Goal: Task Accomplishment & Management: Use online tool/utility

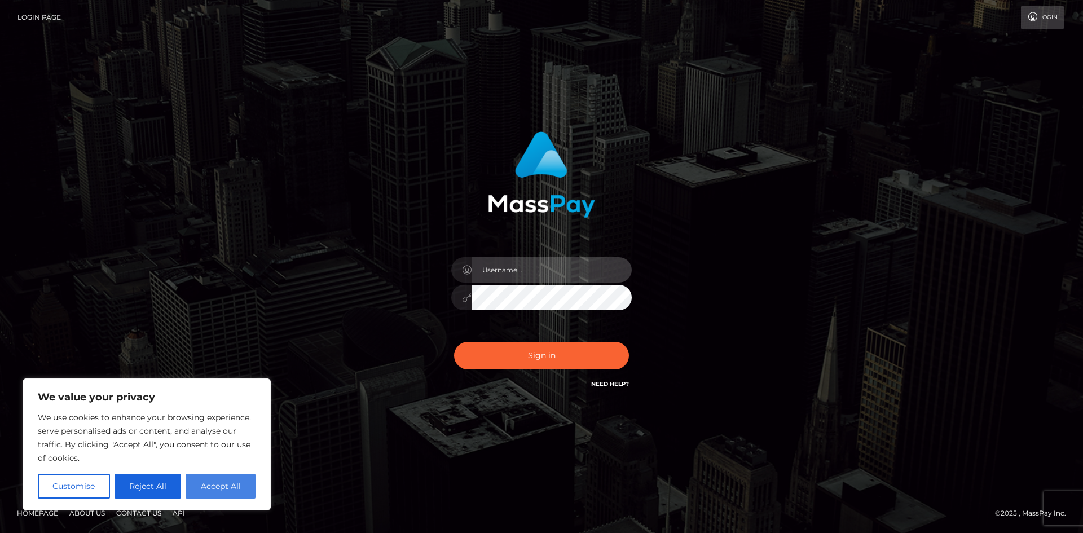
type input "[PERSON_NAME].dwc"
click at [231, 490] on button "Accept All" at bounding box center [221, 486] width 70 height 25
checkbox input "true"
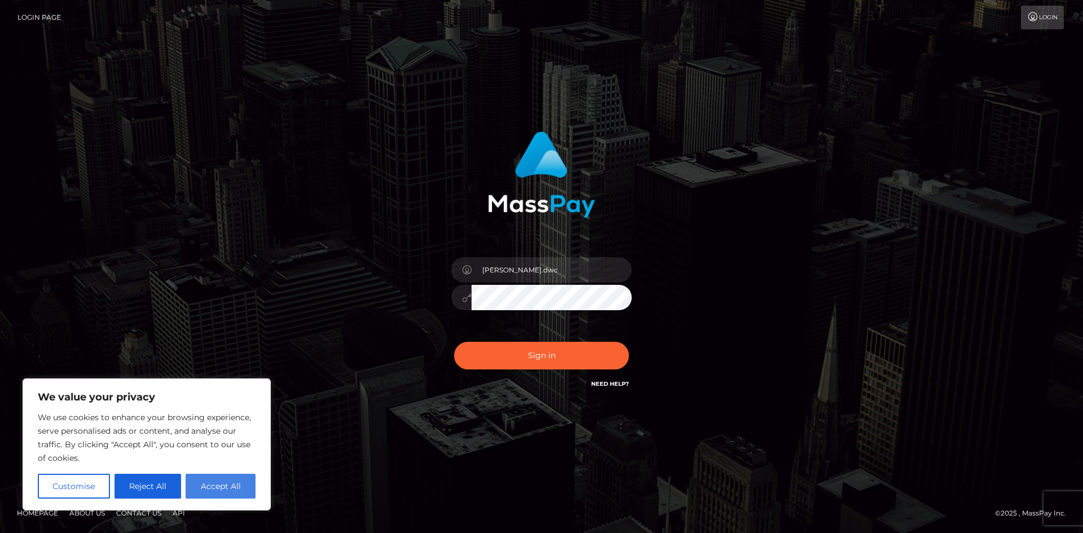
checkbox input "true"
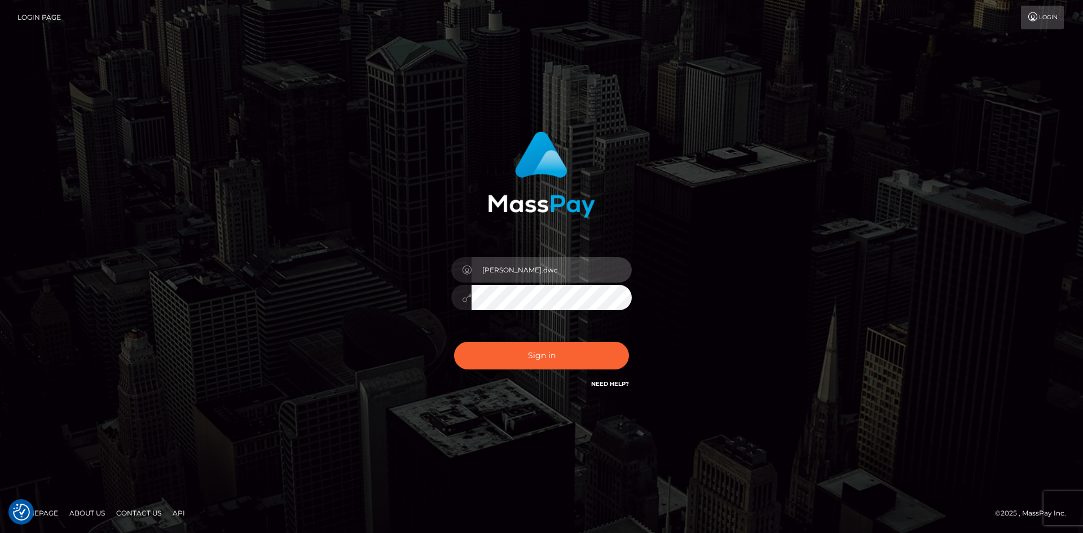
click at [563, 273] on input "[PERSON_NAME].dwc" at bounding box center [552, 269] width 160 height 25
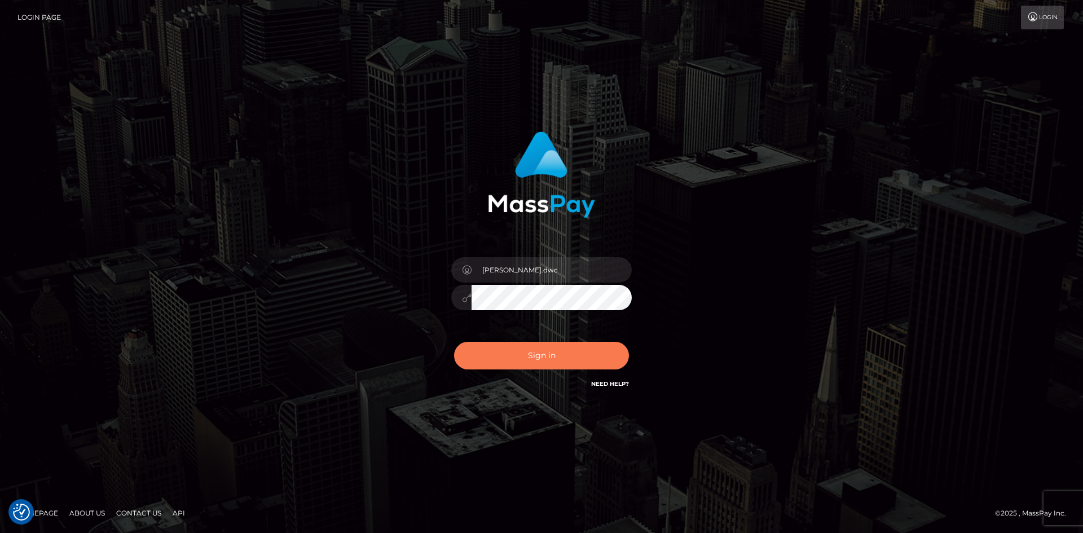
click at [546, 361] on button "Sign in" at bounding box center [541, 356] width 175 height 28
